Goal: Task Accomplishment & Management: Use online tool/utility

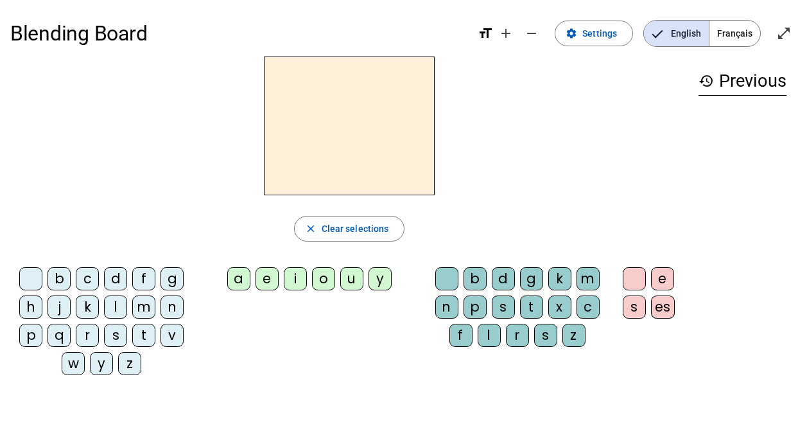
click at [142, 304] on div "m" at bounding box center [143, 306] width 23 height 23
click at [275, 282] on div "e" at bounding box center [266, 278] width 23 height 23
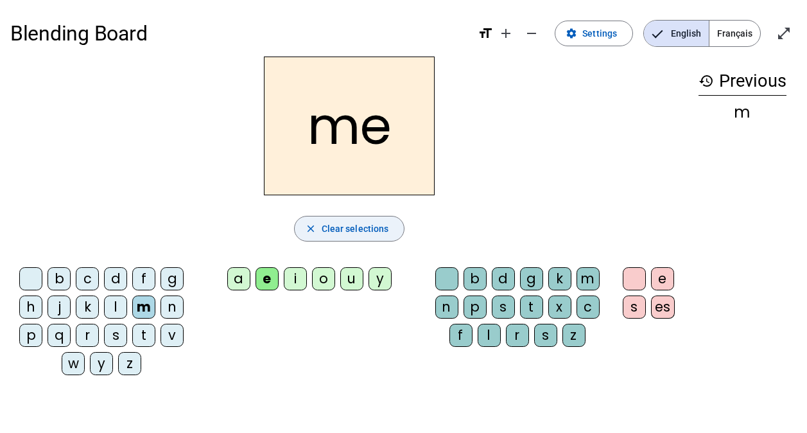
click at [352, 227] on span "Clear selections" at bounding box center [355, 228] width 67 height 15
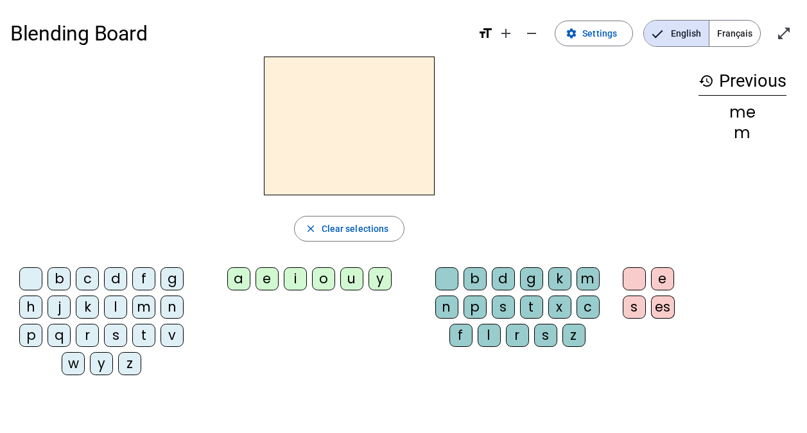
click at [477, 68] on div at bounding box center [349, 125] width 678 height 139
click at [586, 30] on span "Settings" at bounding box center [599, 33] width 35 height 15
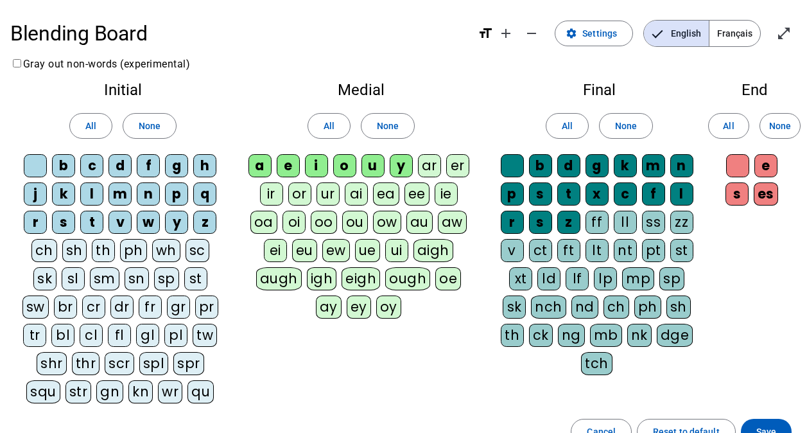
click at [96, 35] on h1 "Blending Board" at bounding box center [238, 33] width 457 height 41
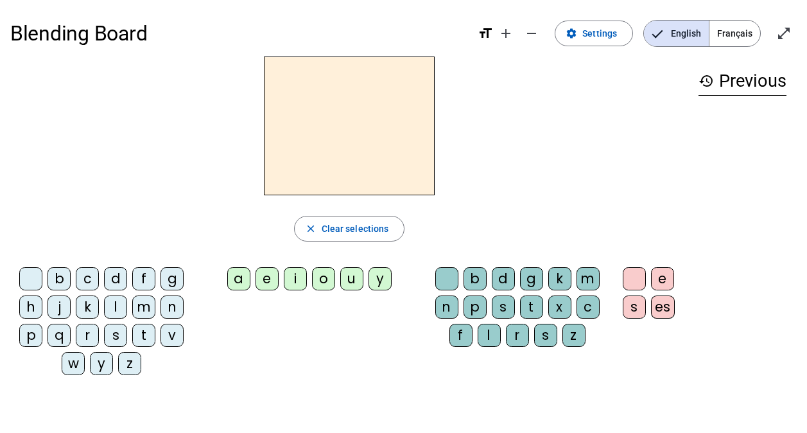
click at [717, 28] on span "Français" at bounding box center [734, 34] width 51 height 26
